Goal: Task Accomplishment & Management: Use online tool/utility

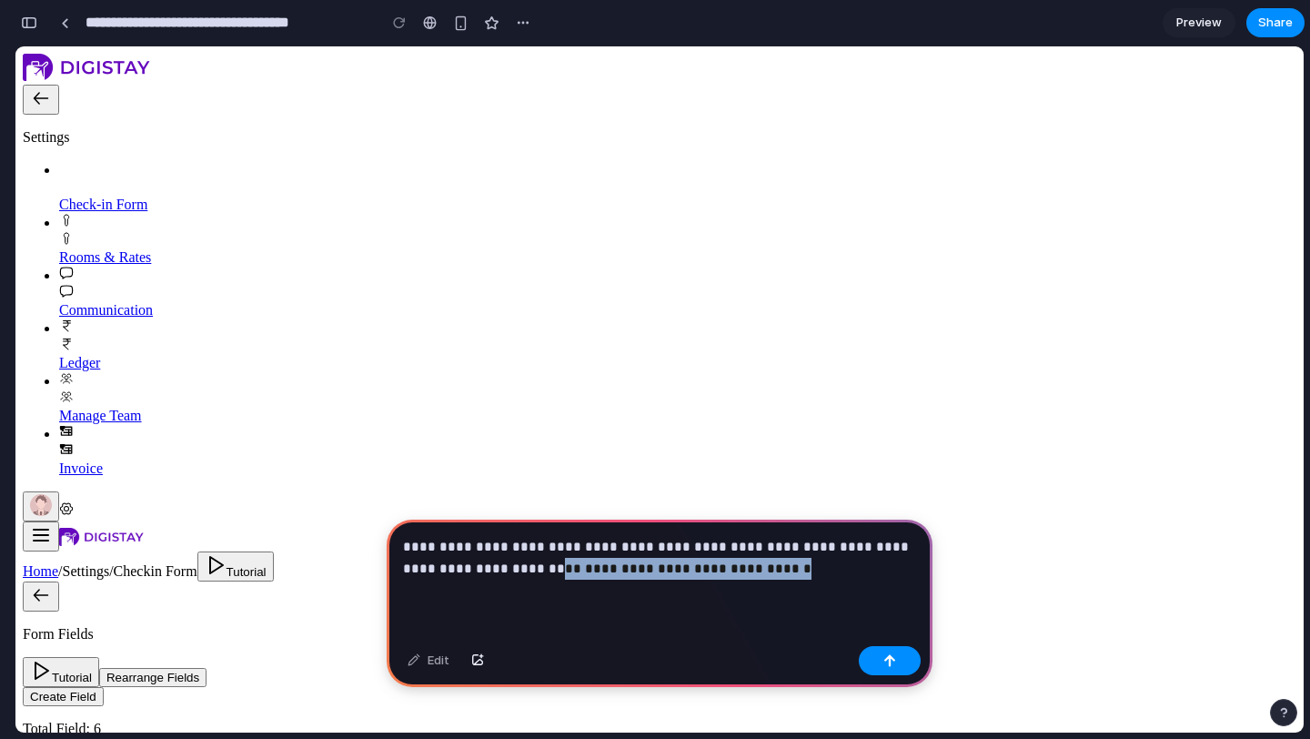
drag, startPoint x: 568, startPoint y: 565, endPoint x: 832, endPoint y: 567, distance: 264.7
click at [832, 567] on p "**********" at bounding box center [659, 558] width 513 height 44
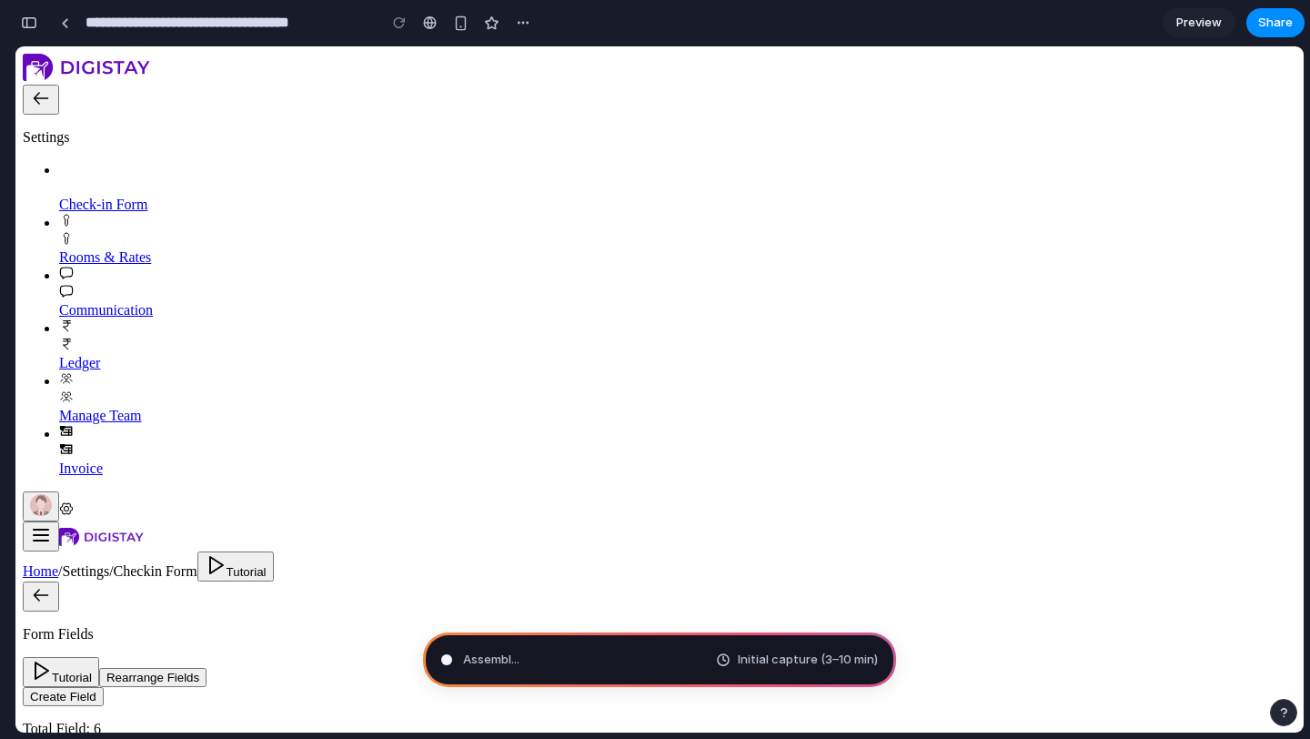
type input "**********"
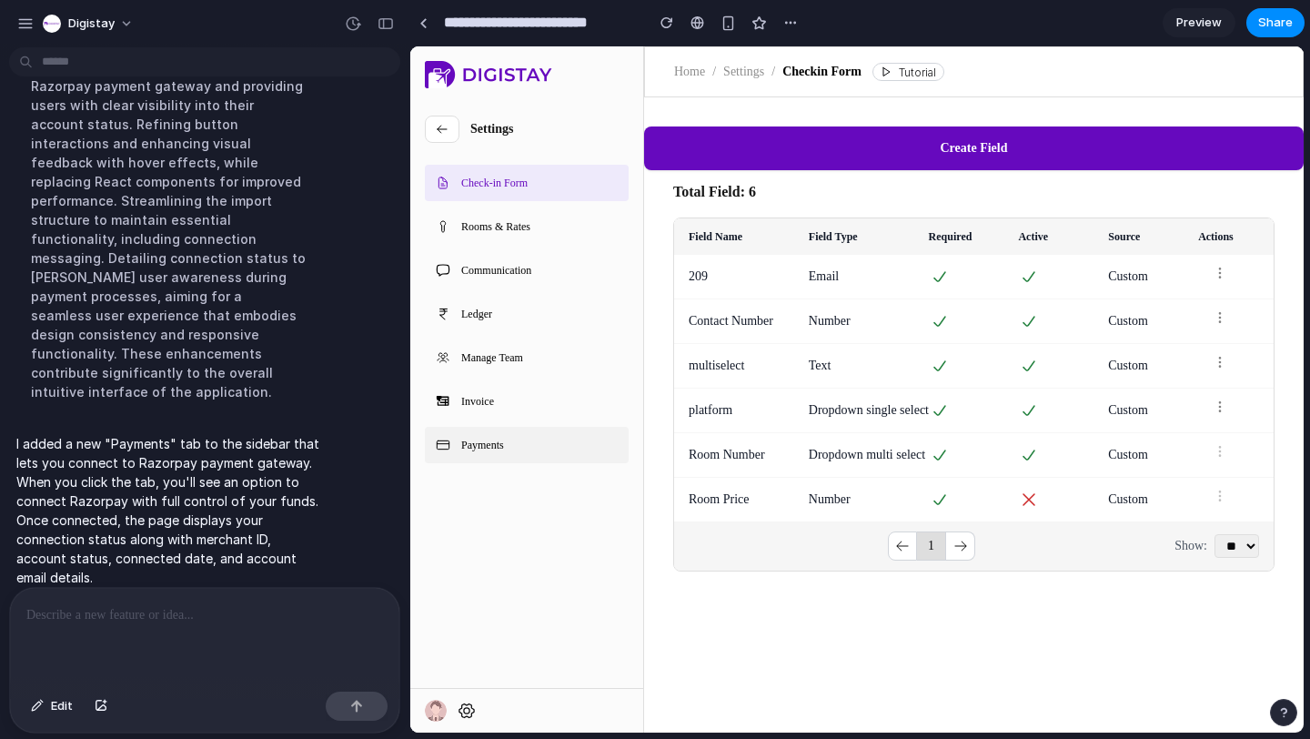
click at [493, 428] on link "Payments" at bounding box center [527, 445] width 204 height 36
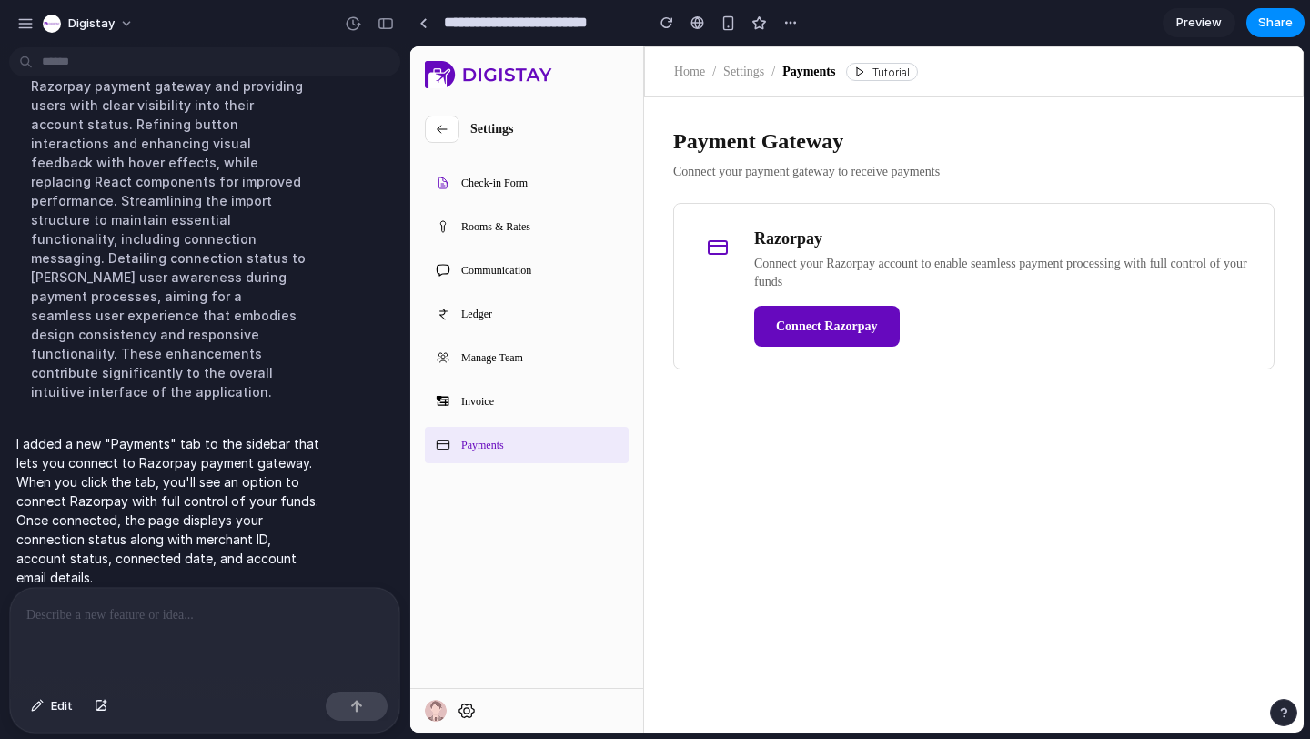
click at [793, 322] on button "Connect Razorpay" at bounding box center [827, 326] width 146 height 41
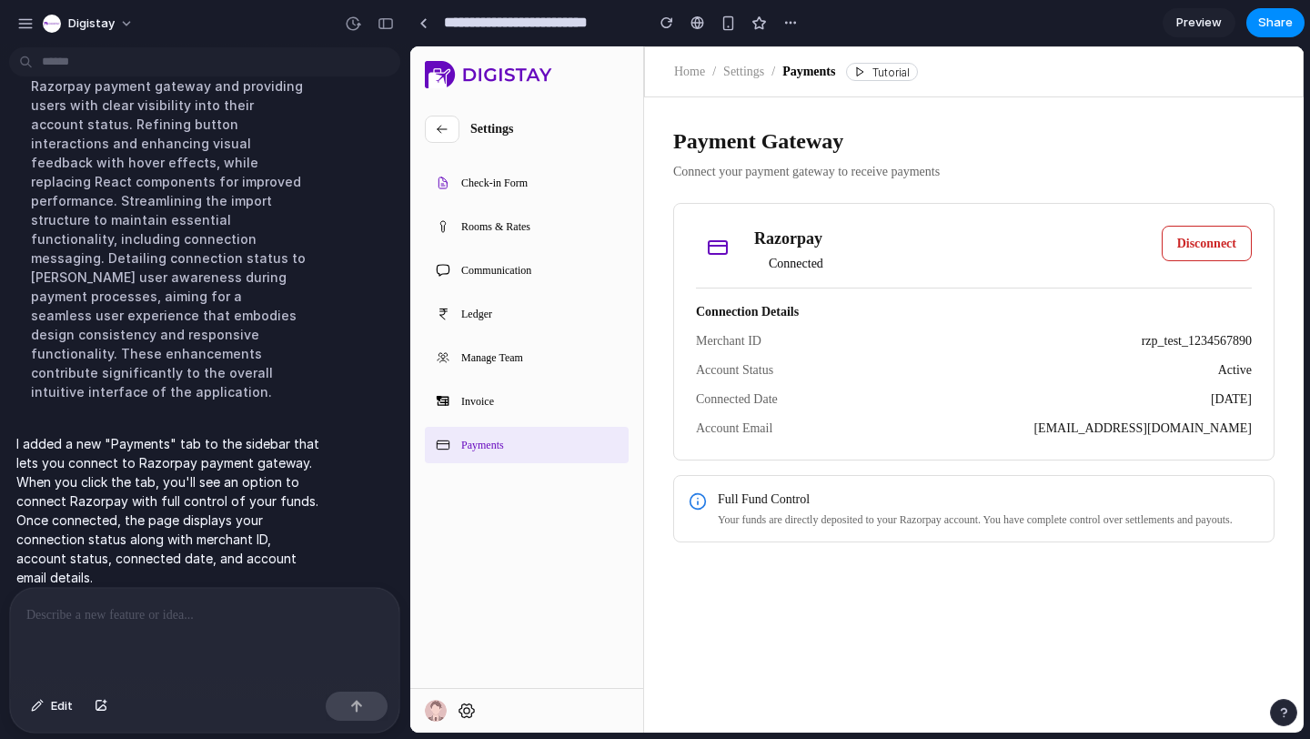
click at [1207, 259] on button "Disconnect" at bounding box center [1207, 243] width 90 height 35
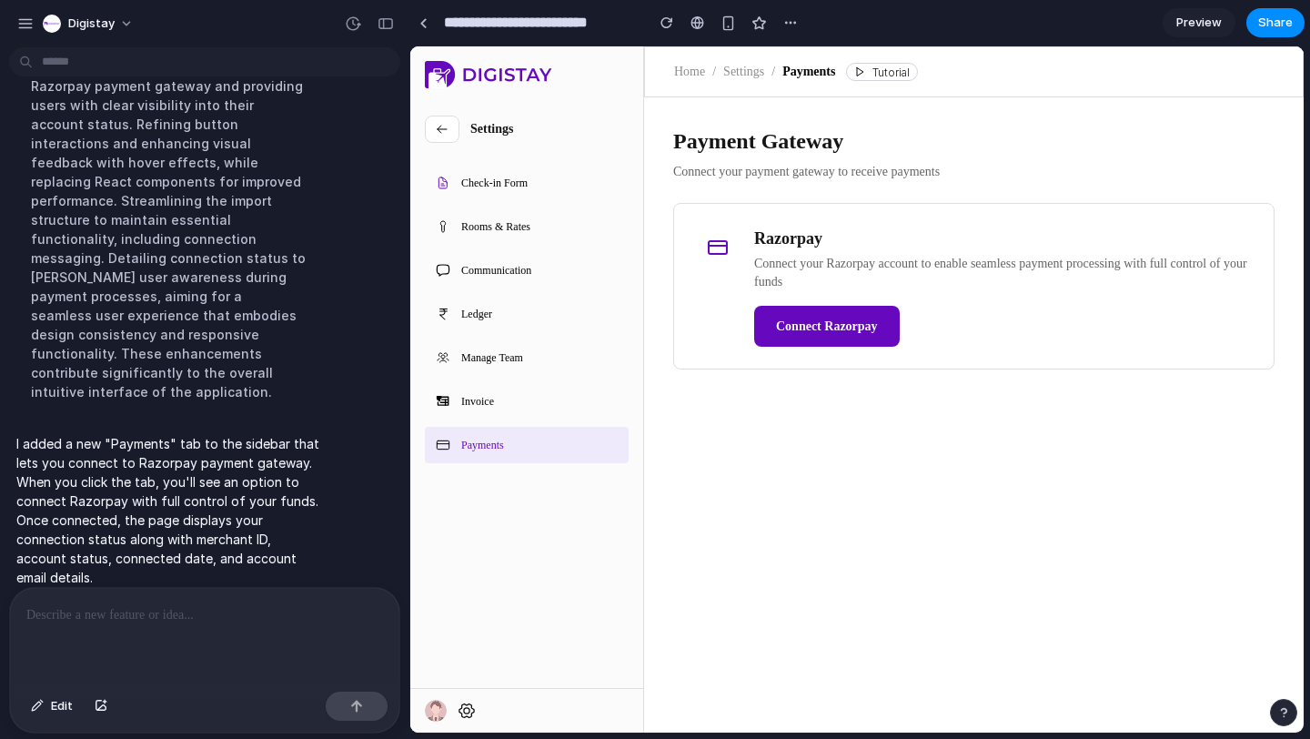
click at [827, 327] on button "Connect Razorpay" at bounding box center [827, 326] width 146 height 41
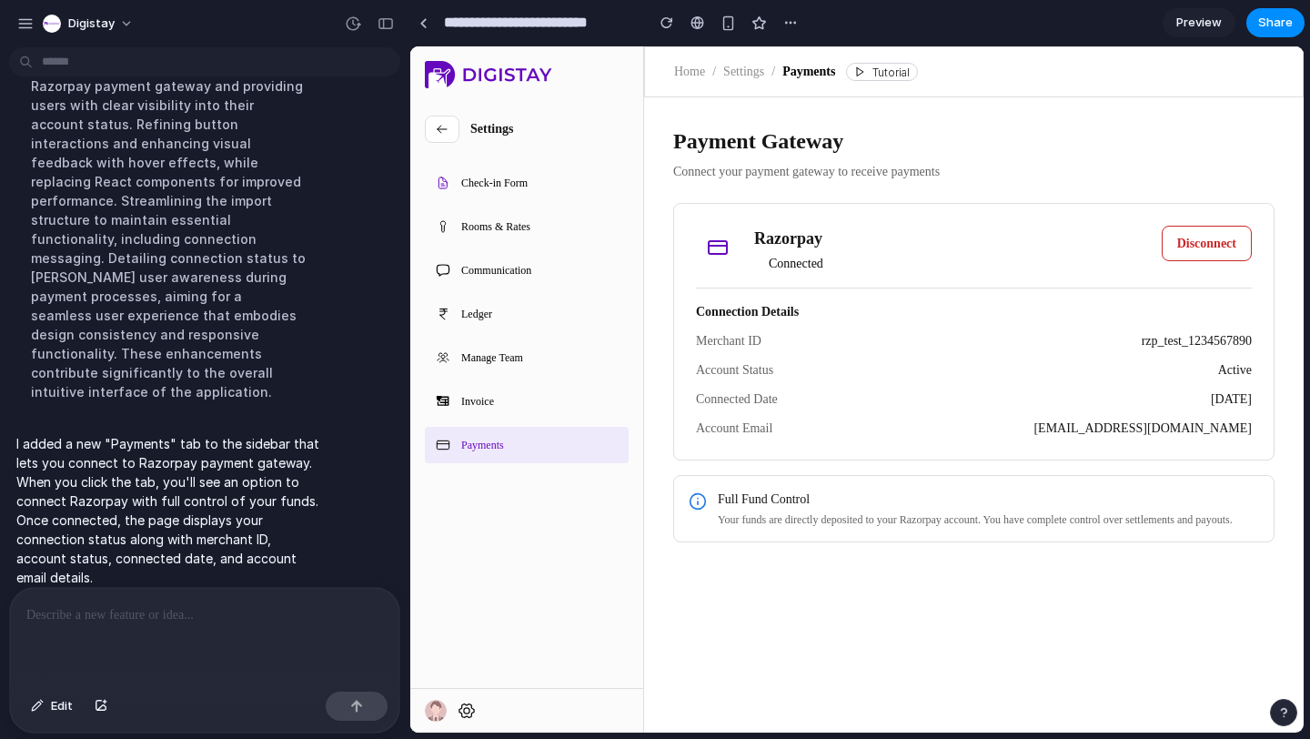
click at [1201, 240] on button "Disconnect" at bounding box center [1207, 243] width 90 height 35
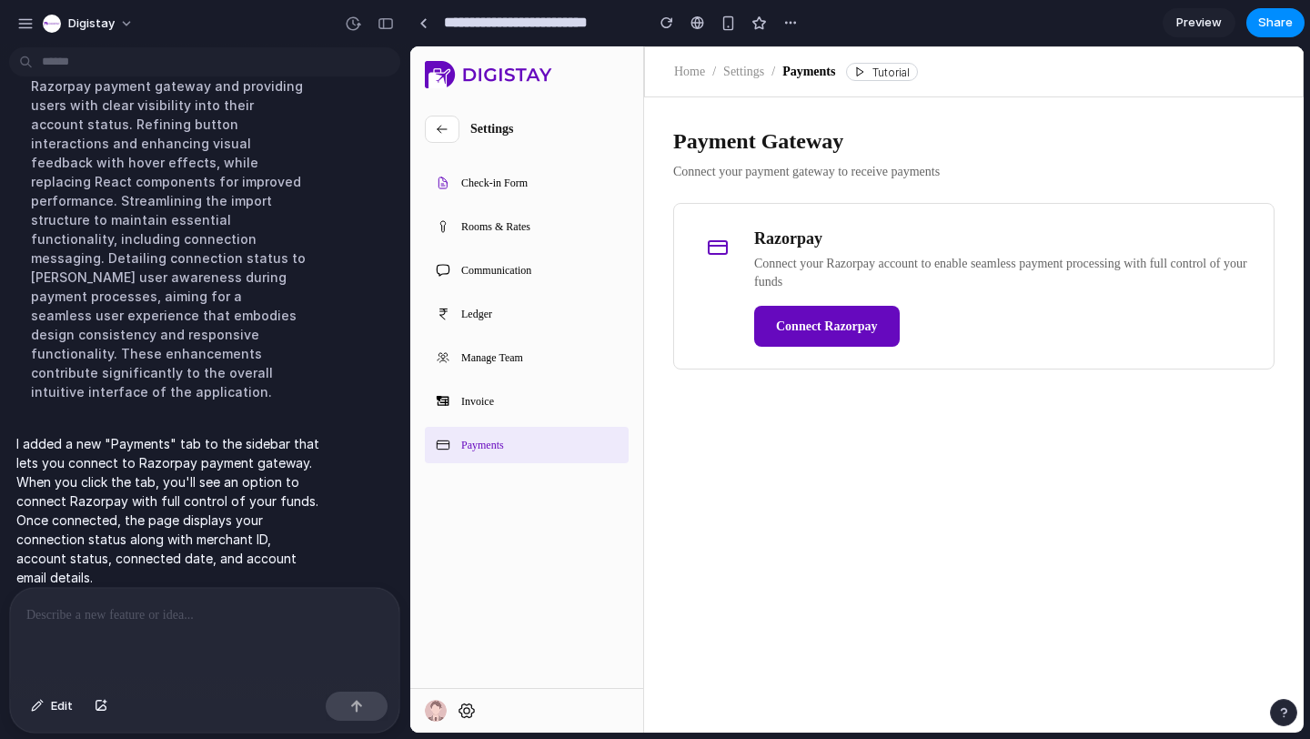
click at [828, 324] on button "Connect Razorpay" at bounding box center [827, 326] width 146 height 41
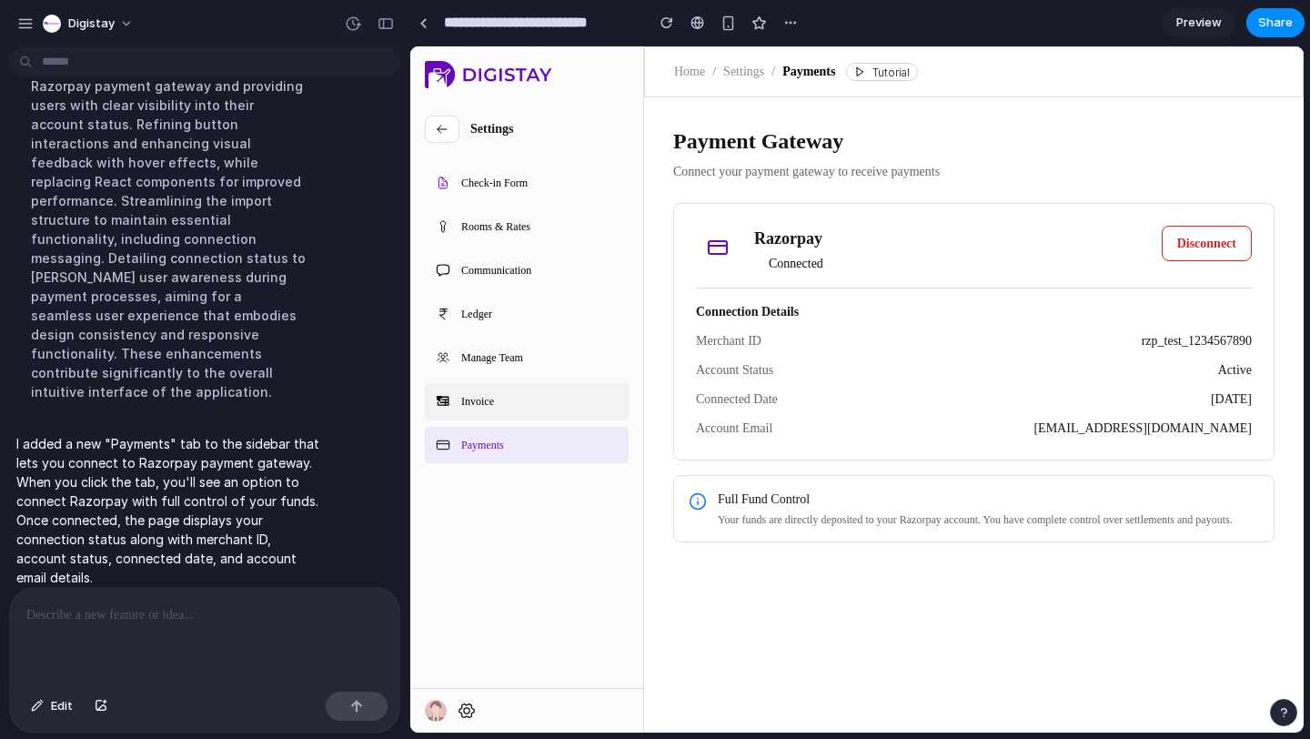
click at [575, 403] on link "Invoice" at bounding box center [527, 401] width 204 height 36
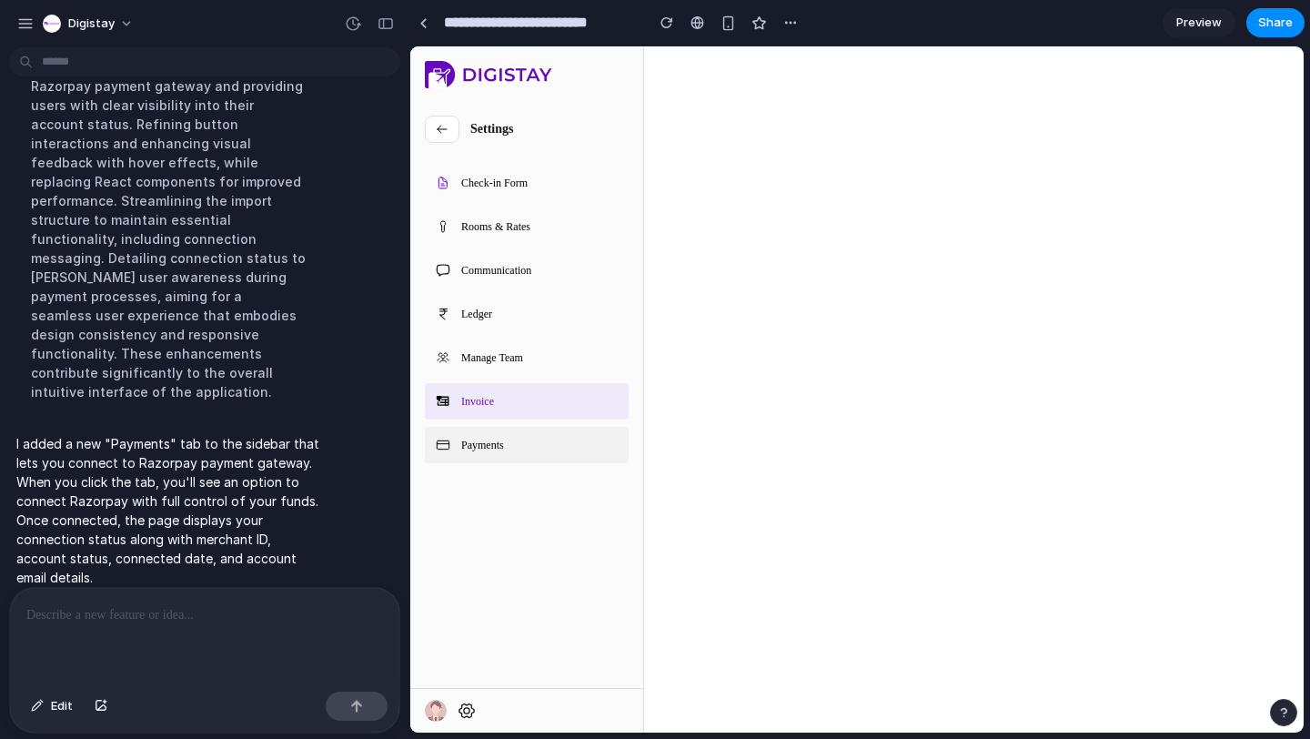
click at [564, 438] on link "Payments" at bounding box center [527, 445] width 204 height 36
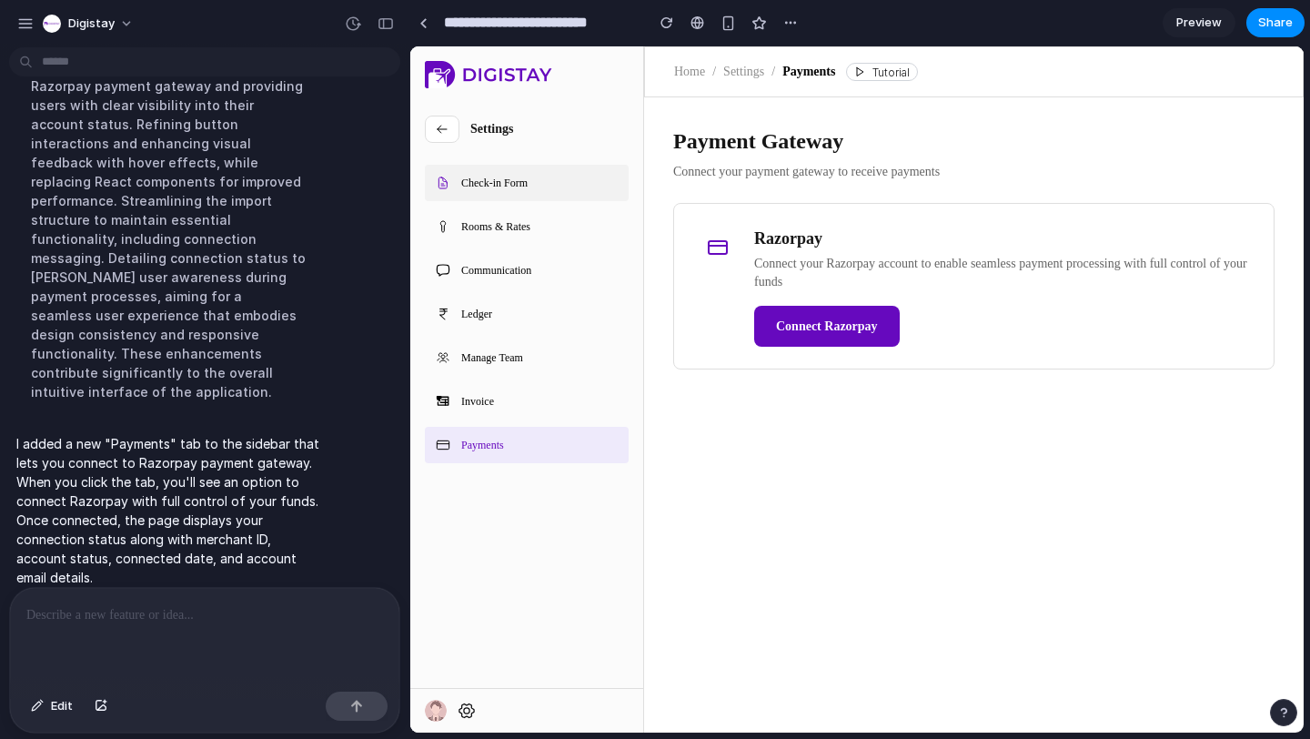
click at [562, 180] on link "Check-in Form" at bounding box center [527, 183] width 204 height 36
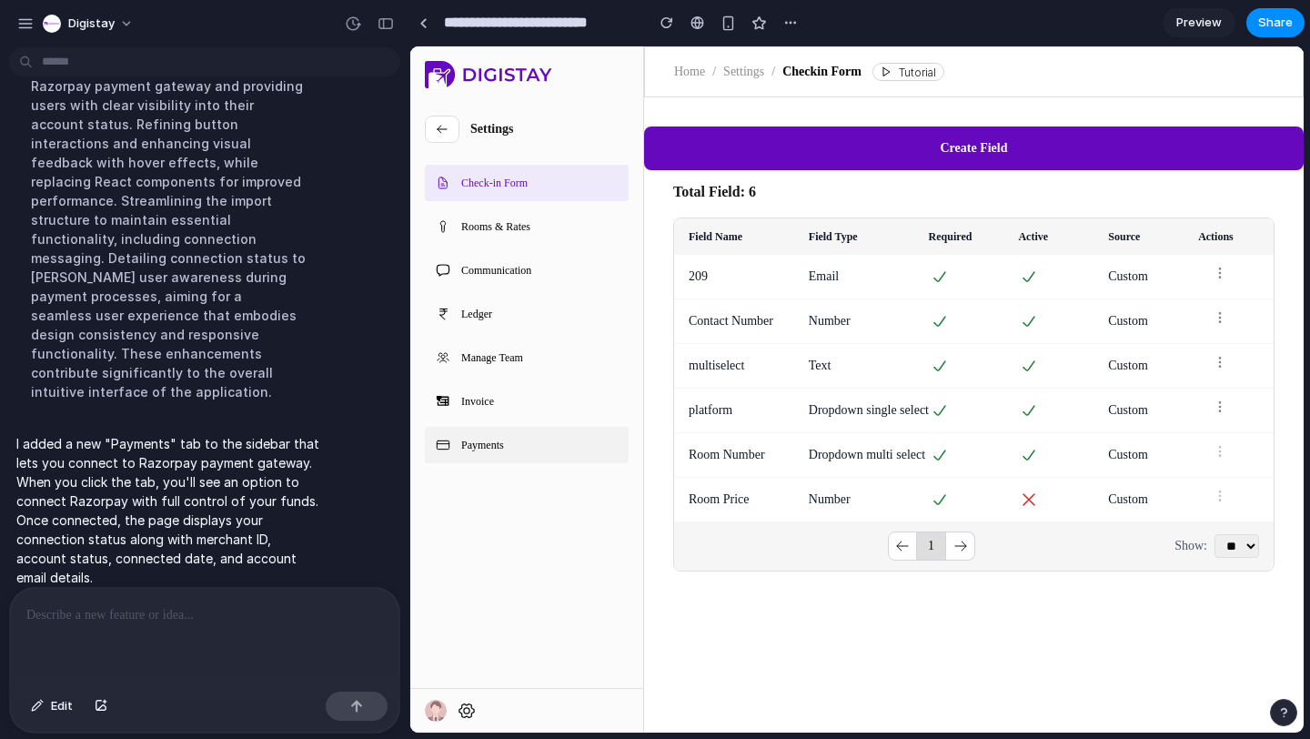
click at [563, 437] on link "Payments" at bounding box center [527, 445] width 204 height 36
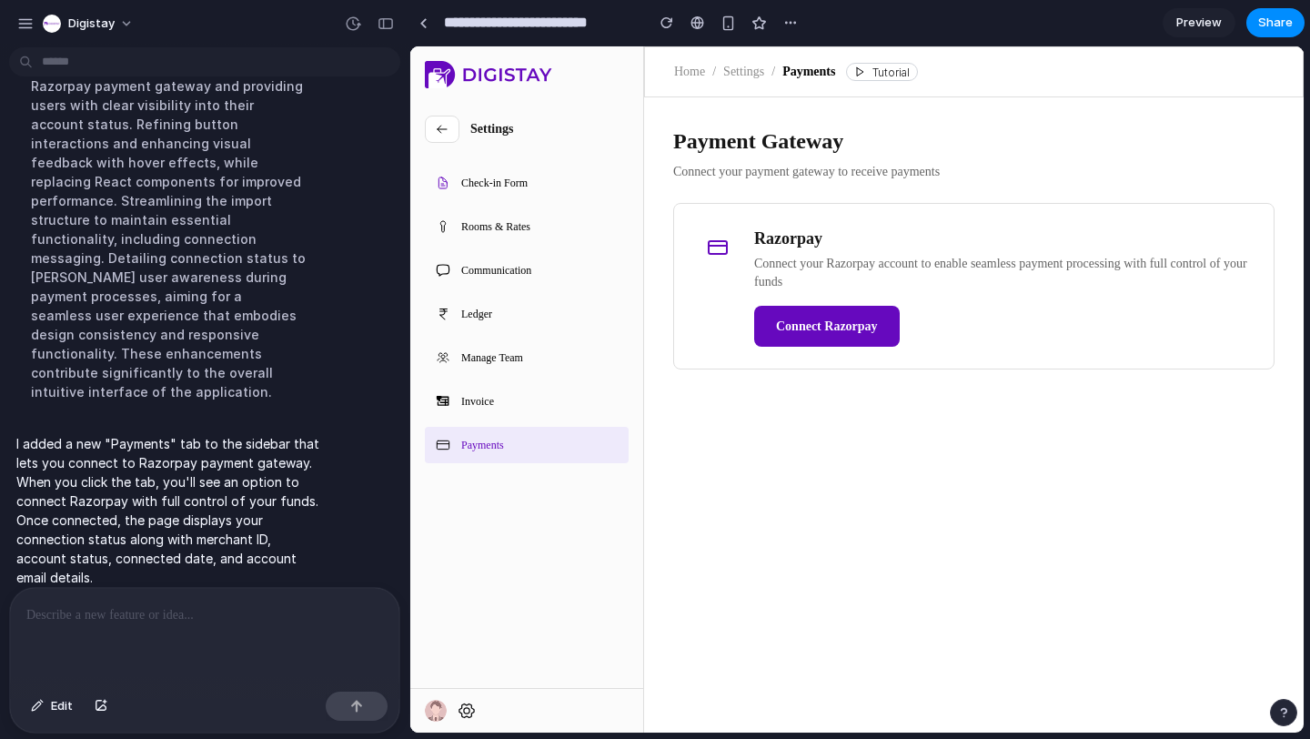
click at [831, 297] on div "Razorpay Connect your Razorpay account to enable seamless payment processing wi…" at bounding box center [1003, 286] width 498 height 121
click at [831, 327] on button "Connect Razorpay" at bounding box center [827, 326] width 146 height 41
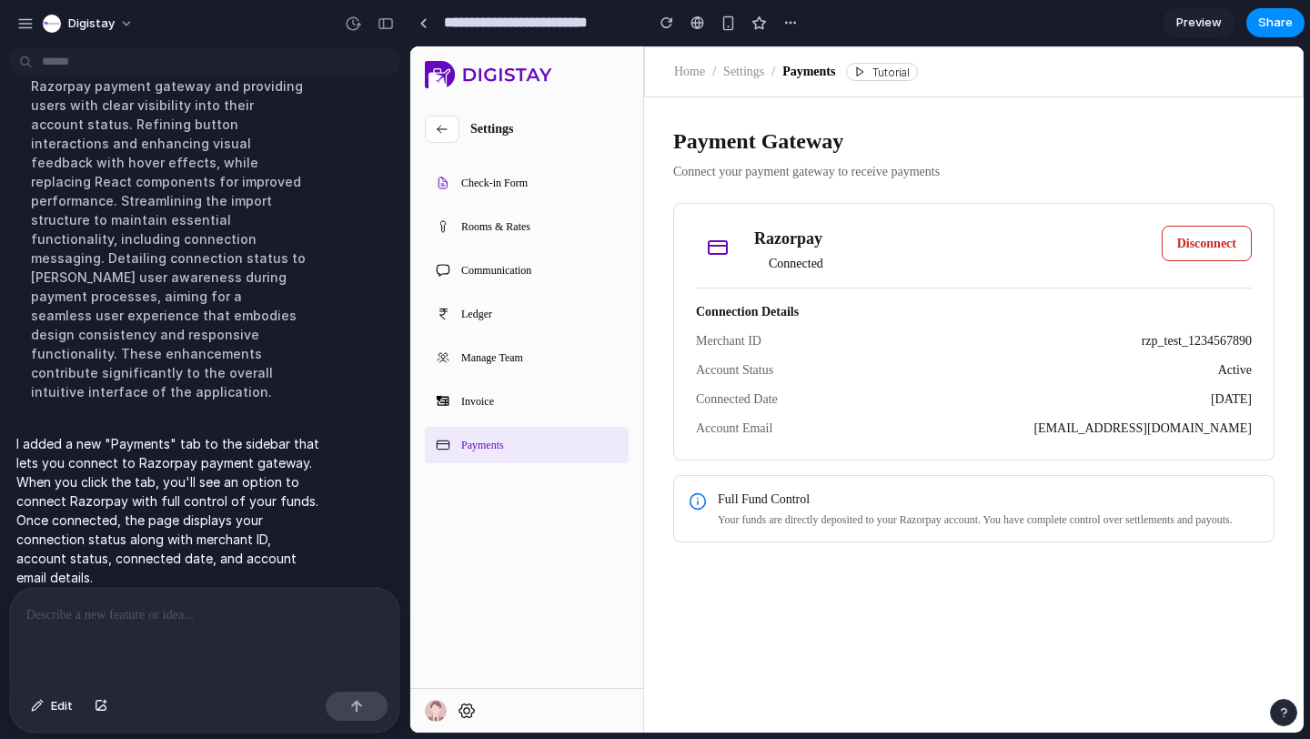
click at [1158, 390] on div "Connected Date [DATE]" at bounding box center [974, 399] width 556 height 18
